Goal: Information Seeking & Learning: Check status

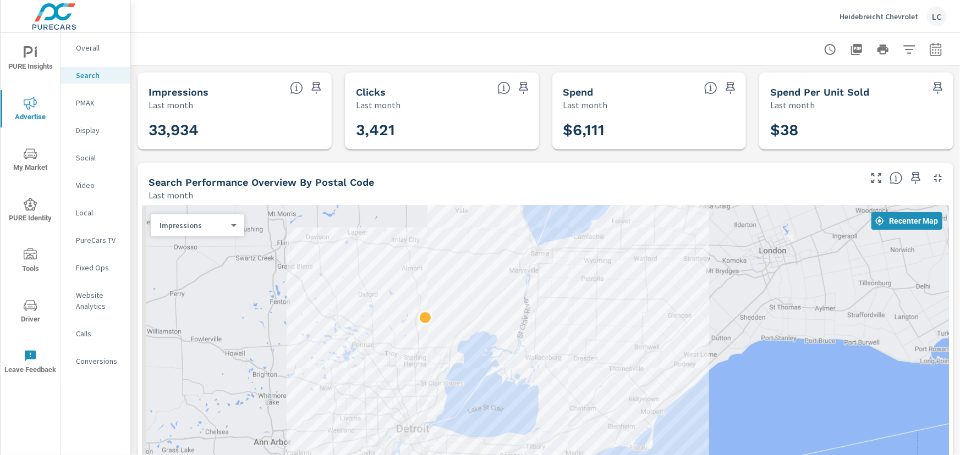
scroll to position [433, 0]
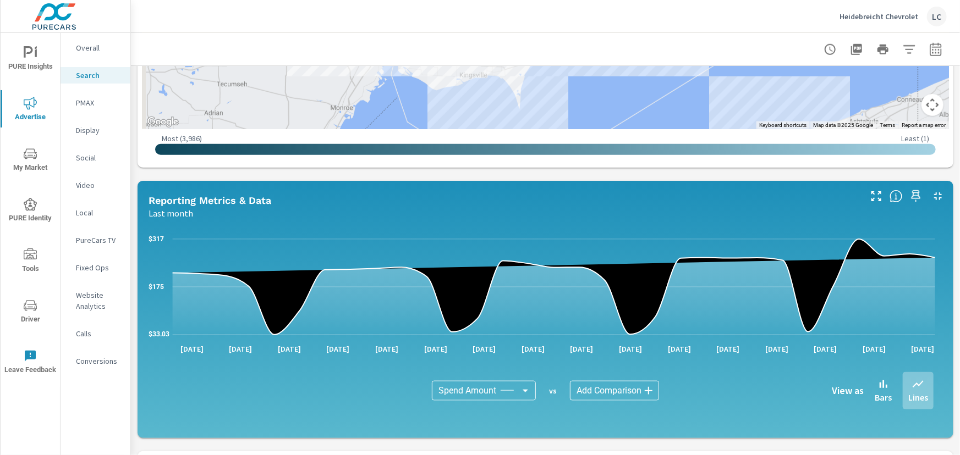
click at [98, 158] on p "Social" at bounding box center [99, 157] width 46 height 11
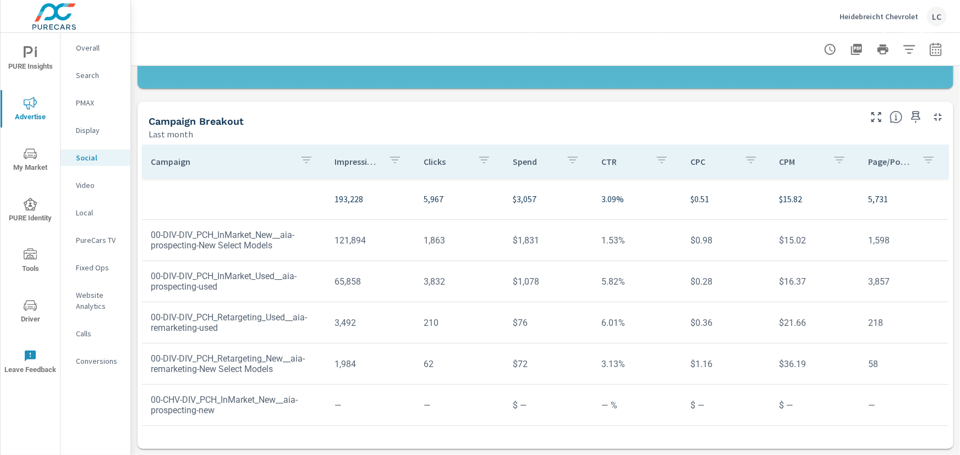
scroll to position [40, 0]
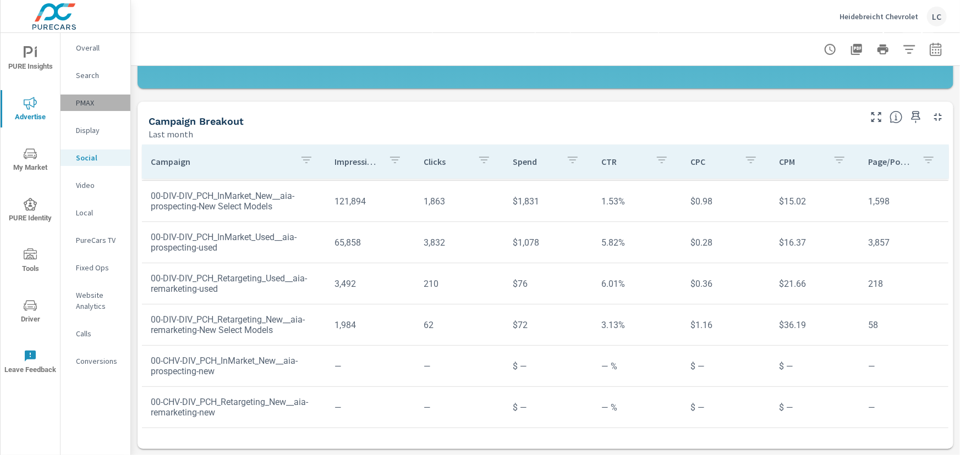
click at [84, 102] on p "PMAX" at bounding box center [99, 102] width 46 height 11
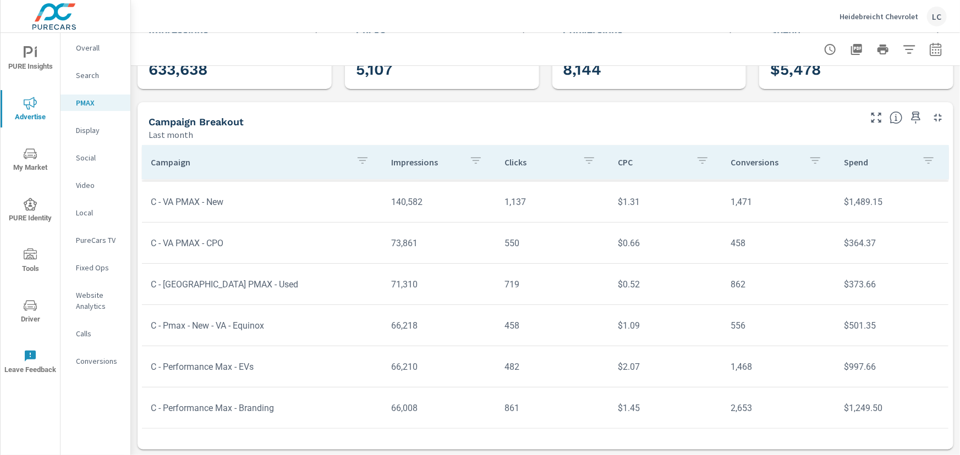
scroll to position [61, 0]
click at [84, 154] on p "Social" at bounding box center [99, 157] width 46 height 11
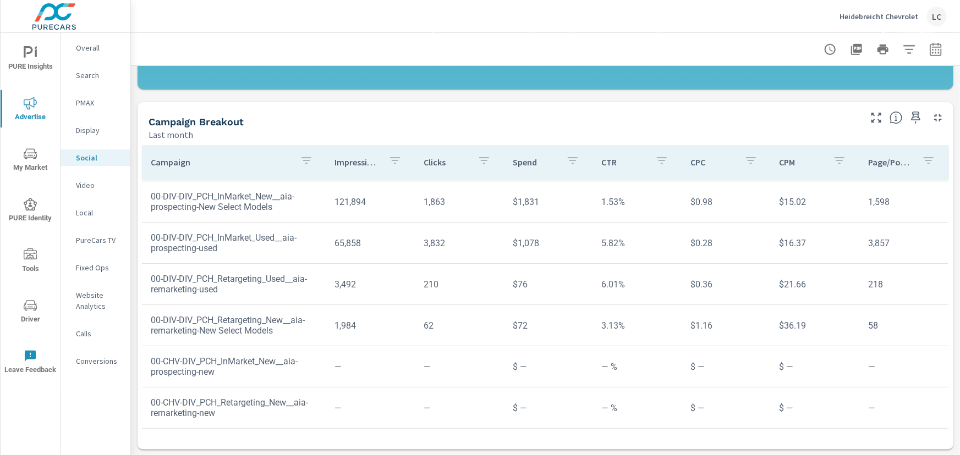
scroll to position [332, 0]
